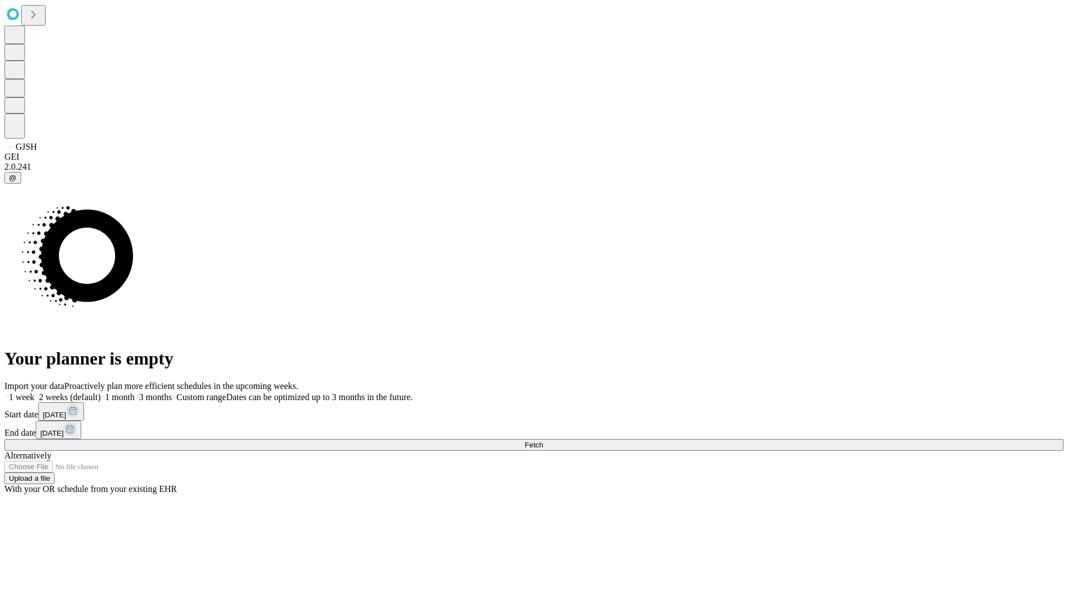
click at [543, 441] on span "Fetch" at bounding box center [534, 445] width 18 height 8
